Goal: Answer question/provide support: Share knowledge or assist other users

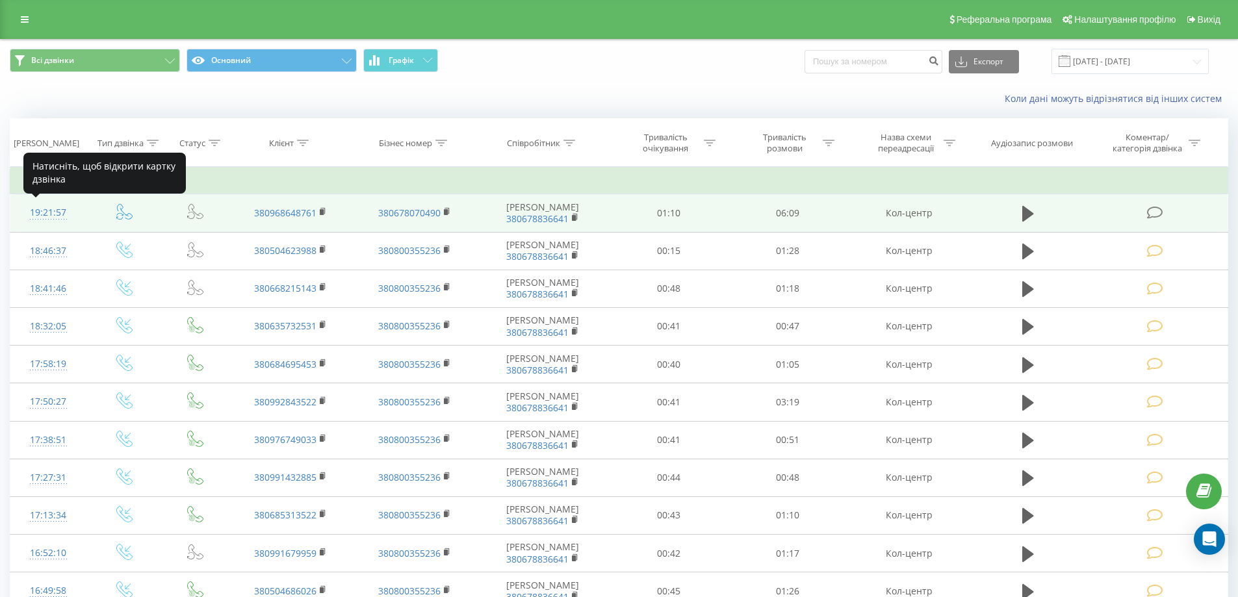
click at [36, 211] on div "19:21:57" at bounding box center [48, 212] width 50 height 25
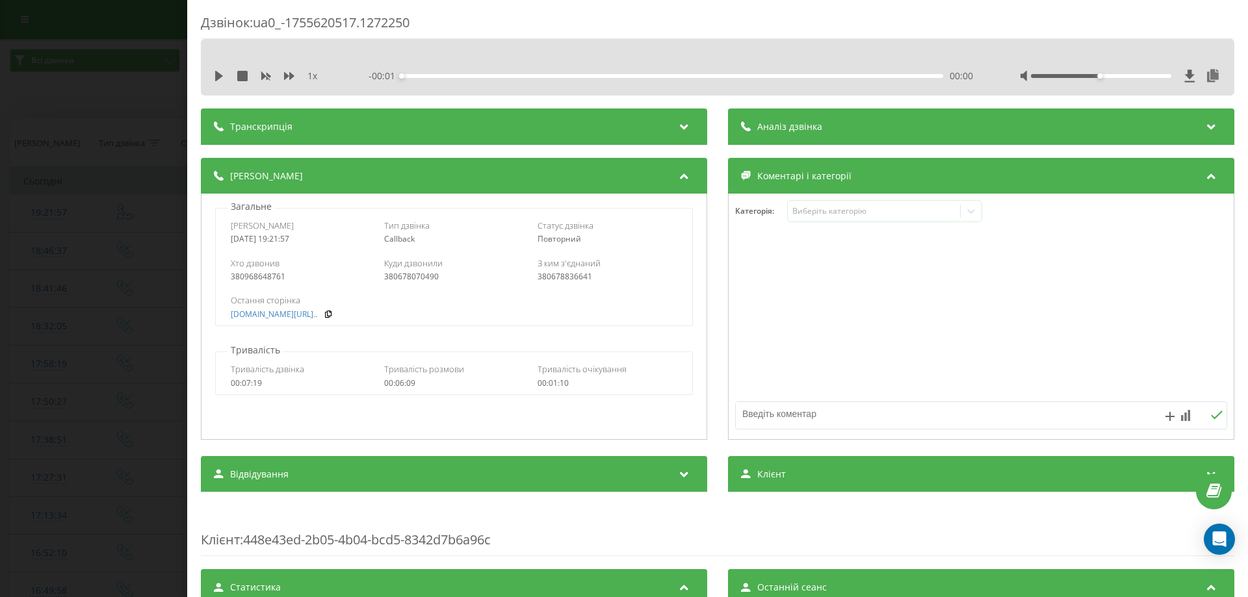
drag, startPoint x: 218, startPoint y: 75, endPoint x: 269, endPoint y: 84, distance: 51.4
click at [225, 79] on div "1 x" at bounding box center [274, 76] width 121 height 13
drag, startPoint x: 289, startPoint y: 77, endPoint x: 233, endPoint y: 84, distance: 56.4
click at [286, 77] on icon at bounding box center [289, 76] width 10 height 10
click at [216, 80] on icon at bounding box center [219, 76] width 8 height 10
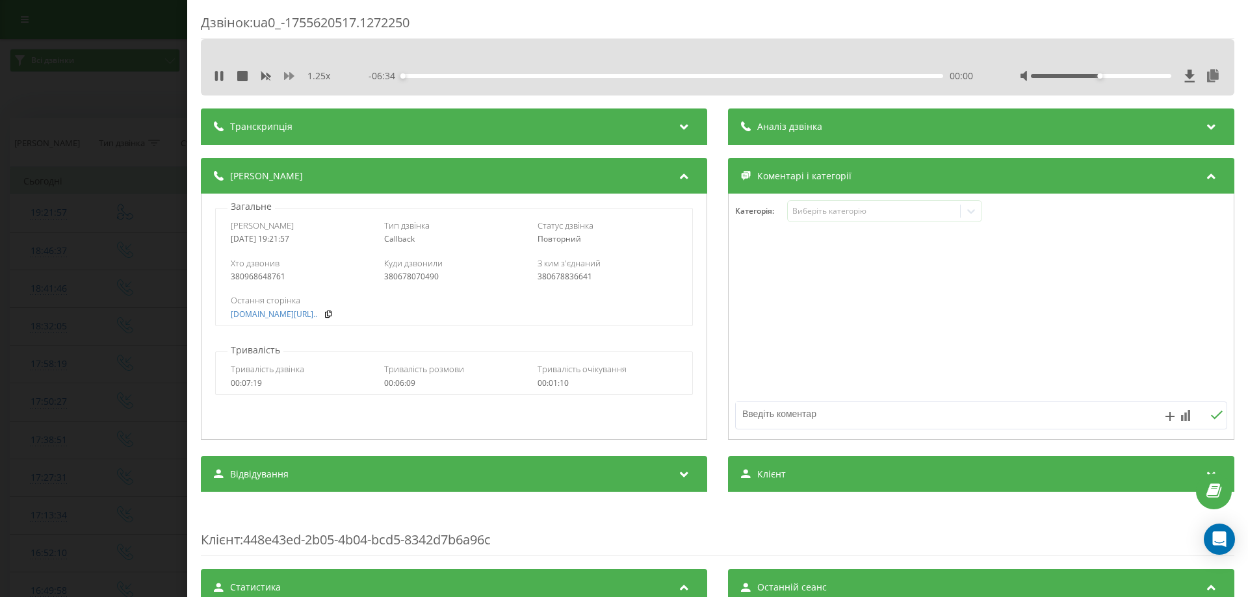
click at [290, 80] on icon at bounding box center [289, 76] width 10 height 10
click at [290, 77] on icon at bounding box center [289, 76] width 10 height 8
click at [285, 75] on icon at bounding box center [289, 76] width 10 height 8
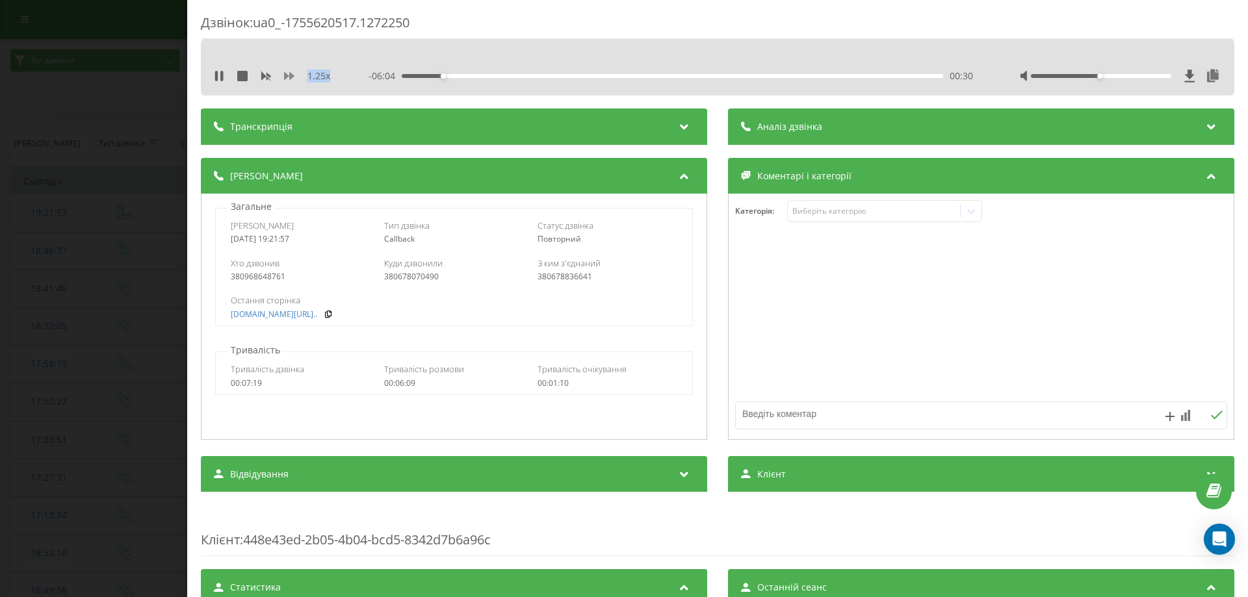
click at [285, 75] on icon at bounding box center [289, 76] width 10 height 8
drag, startPoint x: 1105, startPoint y: 77, endPoint x: 1146, endPoint y: 88, distance: 43.0
click at [1171, 87] on div "2 x - 05:58 00:36 00:36" at bounding box center [717, 67] width 1033 height 57
drag, startPoint x: 1146, startPoint y: 79, endPoint x: 1116, endPoint y: 94, distance: 33.4
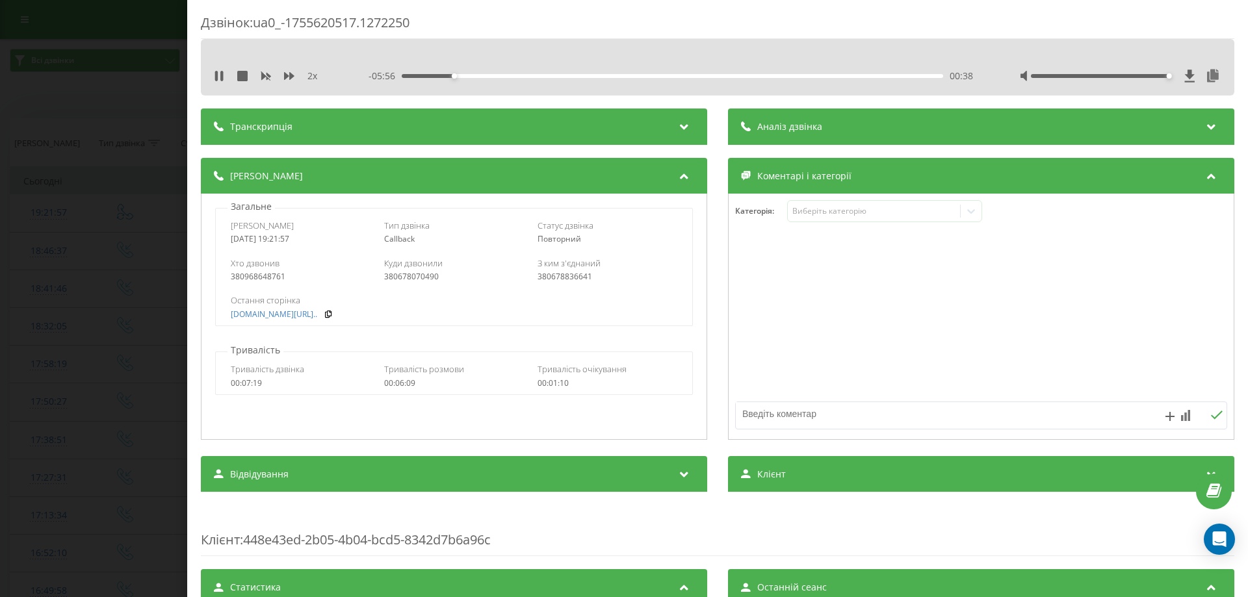
click at [1213, 80] on div "2 x - 05:56 00:38 00:38" at bounding box center [718, 75] width 1014 height 19
drag, startPoint x: 571, startPoint y: 81, endPoint x: 721, endPoint y: 70, distance: 150.5
click at [721, 74] on div "02:24" at bounding box center [672, 76] width 541 height 4
click at [831, 217] on div "Виберіть категорію" at bounding box center [874, 211] width 172 height 12
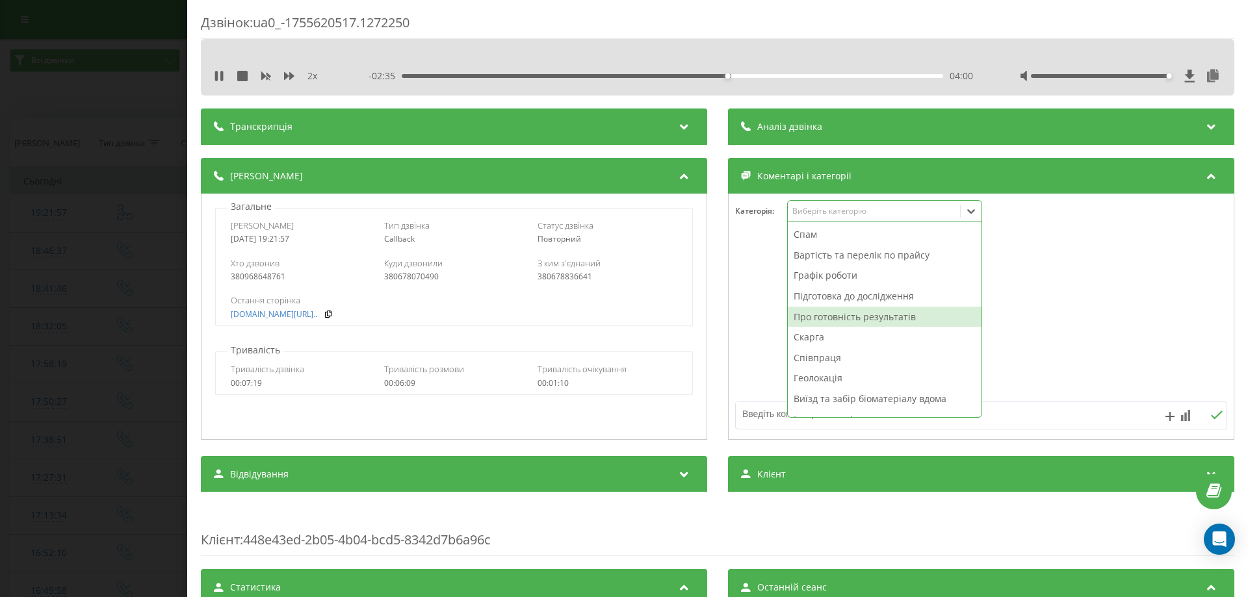
click at [853, 315] on div "Про готовність результатів" at bounding box center [885, 317] width 194 height 21
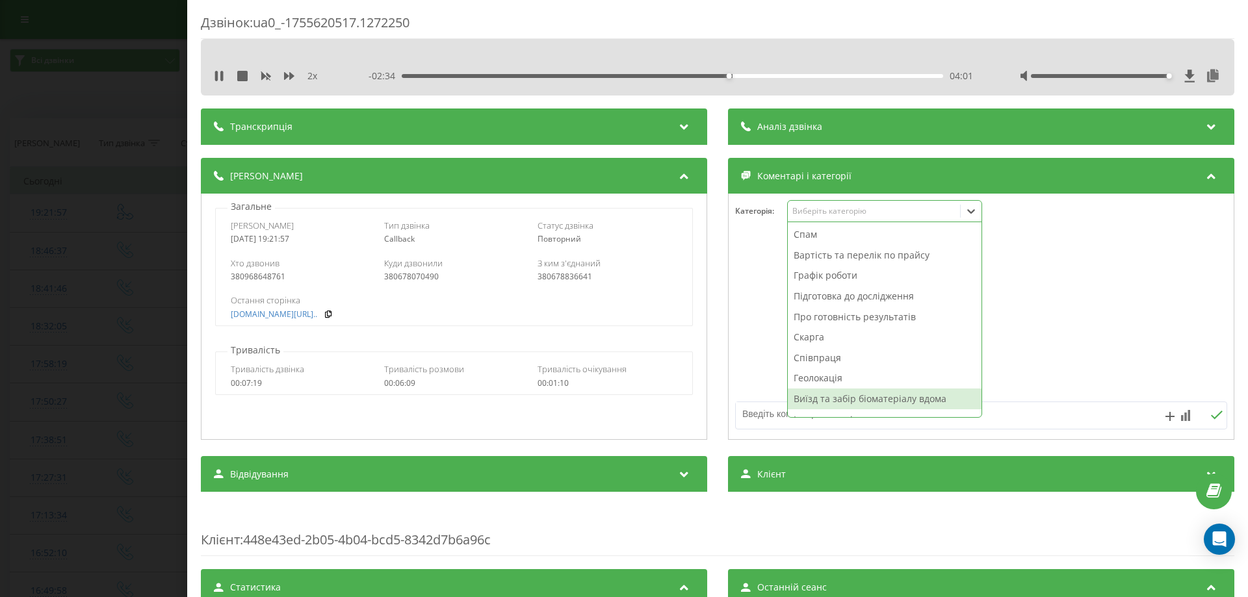
click at [769, 415] on textarea at bounding box center [932, 413] width 393 height 23
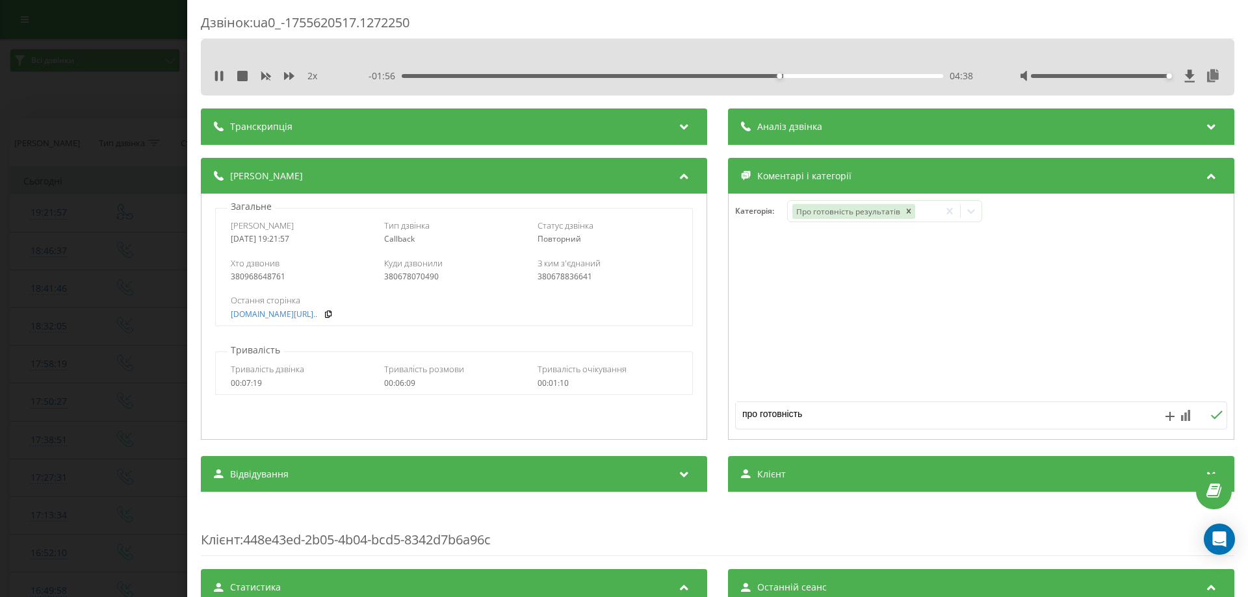
type textarea "про готовність"
drag, startPoint x: 786, startPoint y: 75, endPoint x: 851, endPoint y: 83, distance: 65.5
click at [851, 83] on div "2 x - 01:20 05:15 05:15" at bounding box center [718, 75] width 1014 height 19
click at [822, 417] on textarea "про готовність" at bounding box center [932, 413] width 393 height 23
click at [1210, 419] on icon at bounding box center [1216, 415] width 12 height 9
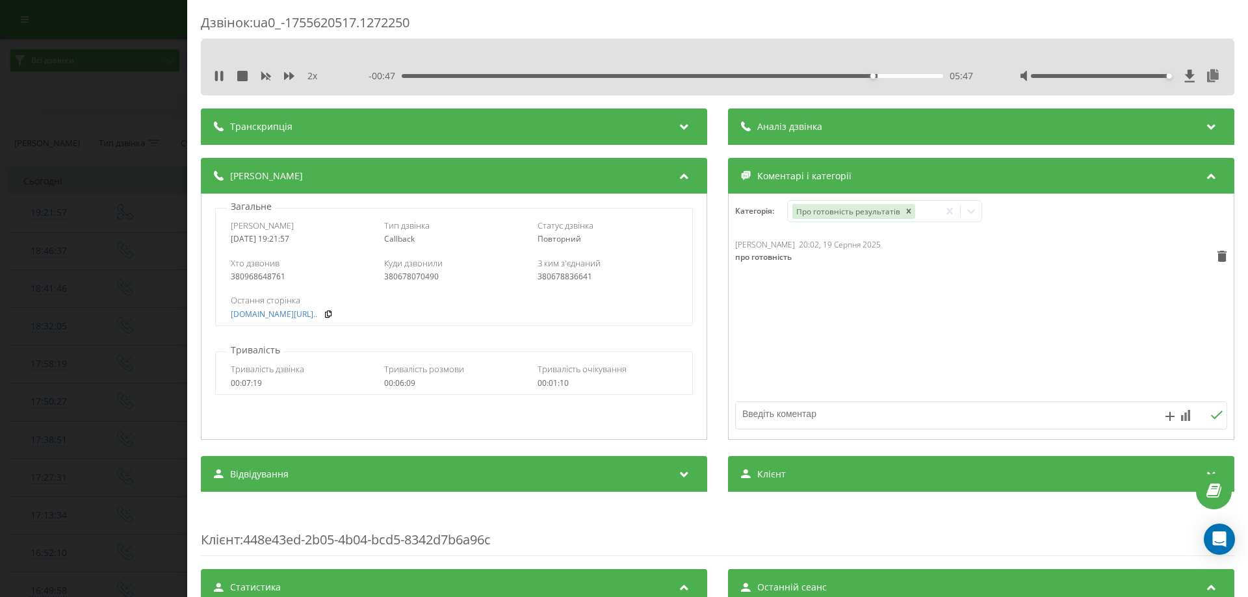
click at [0, 249] on div "Дзвінок : ua0_-1755620517.1272250 2 x - 00:47 05:47 05:47 Транскрипція Для AI-а…" at bounding box center [624, 298] width 1248 height 597
